Goal: Navigation & Orientation: Understand site structure

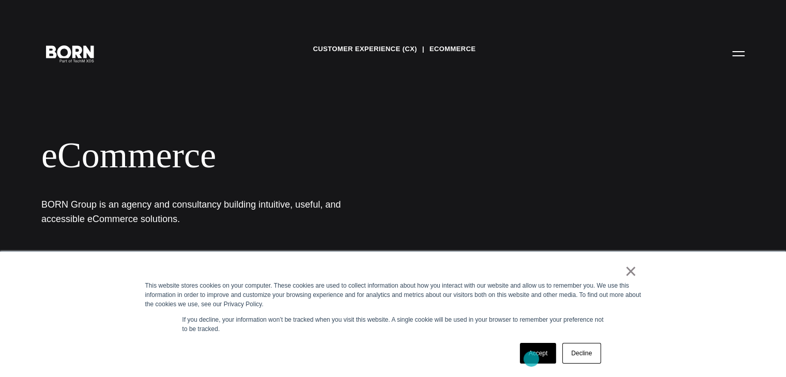
click at [532, 359] on link "Accept" at bounding box center [538, 353] width 37 height 21
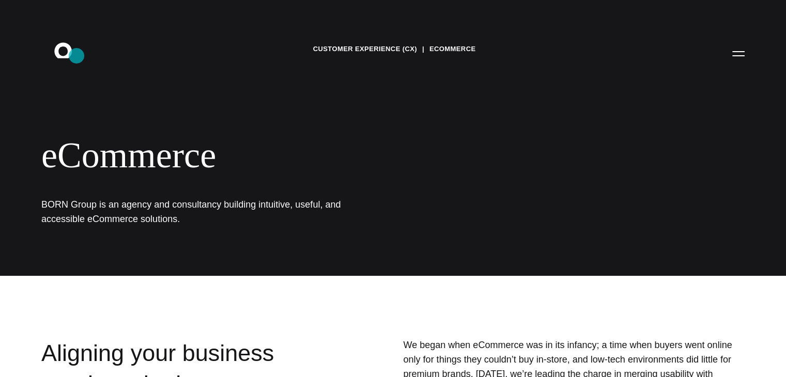
click at [76, 55] on icon ".st0{display:none;} .st1{display:inline;} .st2{font-family:'HelveticaNeue-Mediu…" at bounding box center [70, 53] width 66 height 27
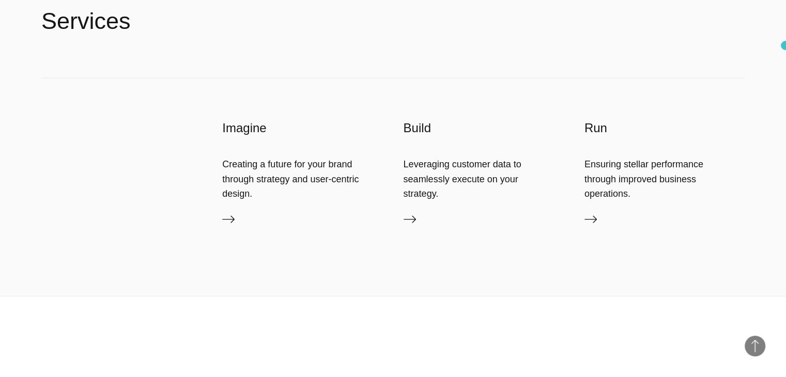
scroll to position [2336, 0]
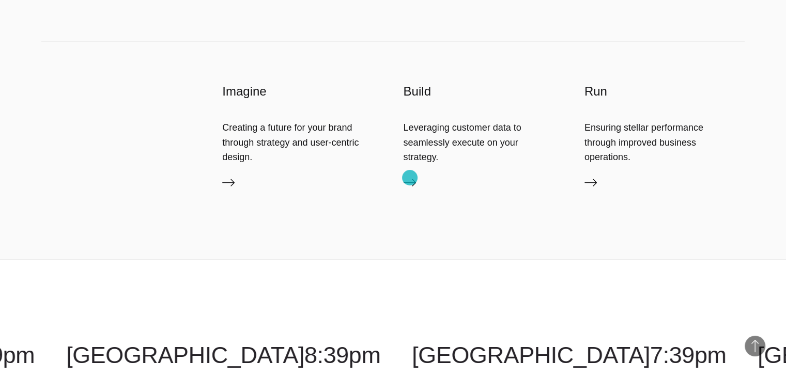
click at [410, 178] on icon at bounding box center [410, 183] width 12 height 12
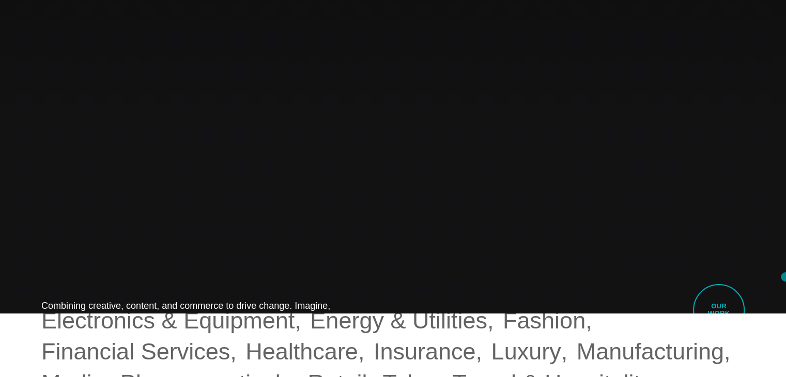
scroll to position [0, 0]
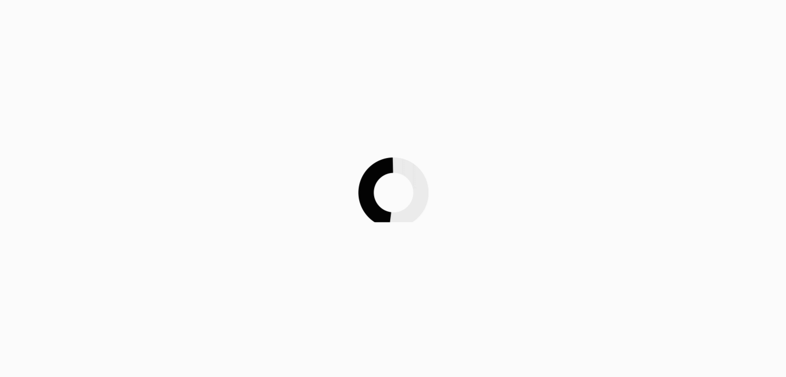
scroll to position [837, 0]
